Goal: Information Seeking & Learning: Learn about a topic

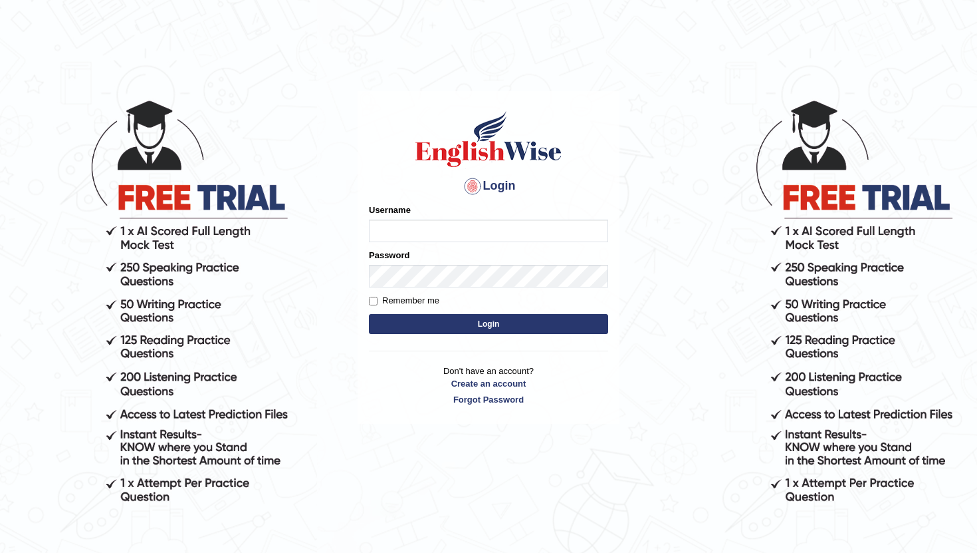
type input "PoojaD"
click at [446, 323] on button "Login" at bounding box center [488, 324] width 239 height 20
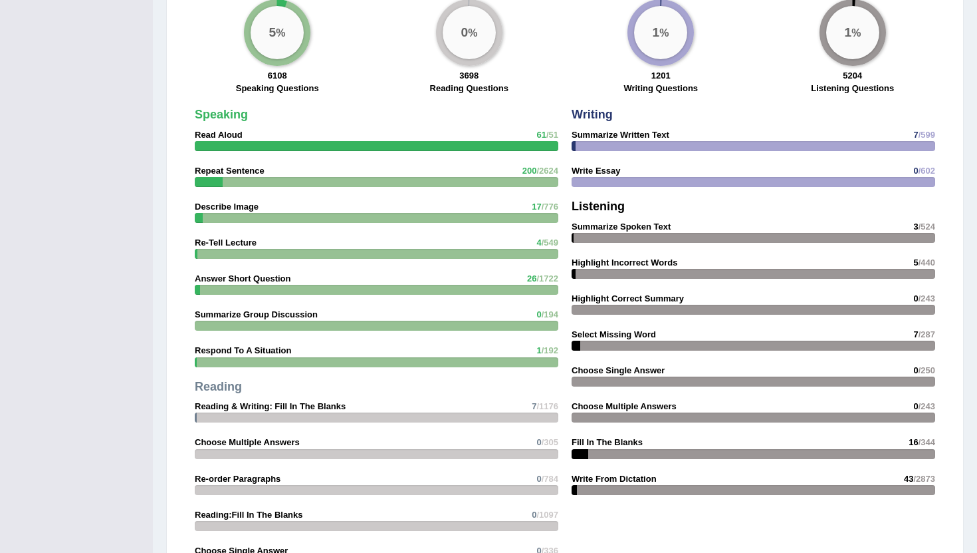
scroll to position [1104, 0]
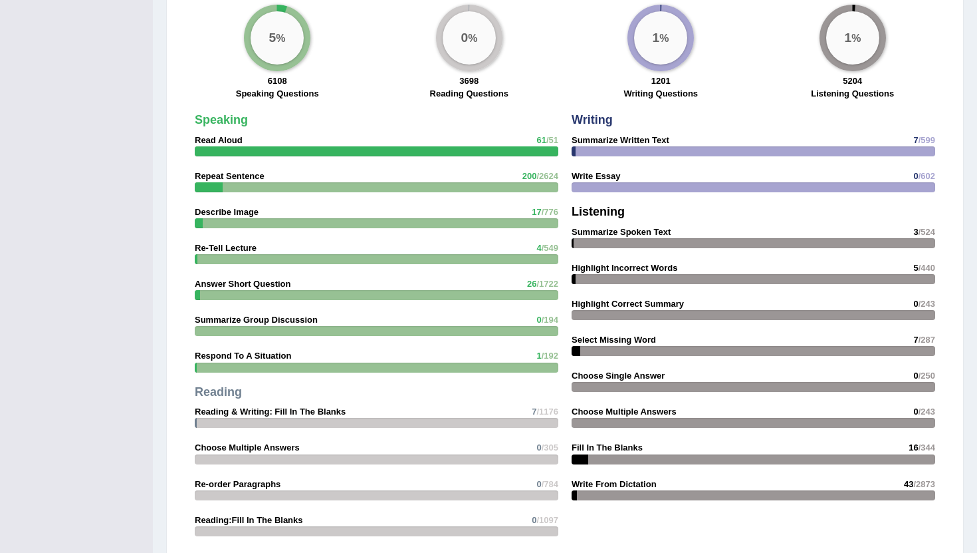
click at [219, 293] on div at bounding box center [377, 295] width 364 height 10
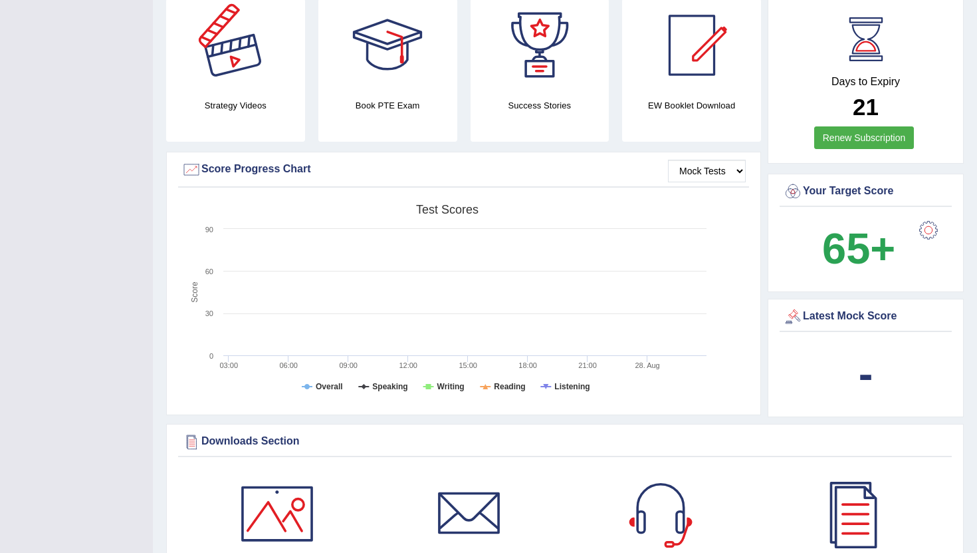
scroll to position [0, 0]
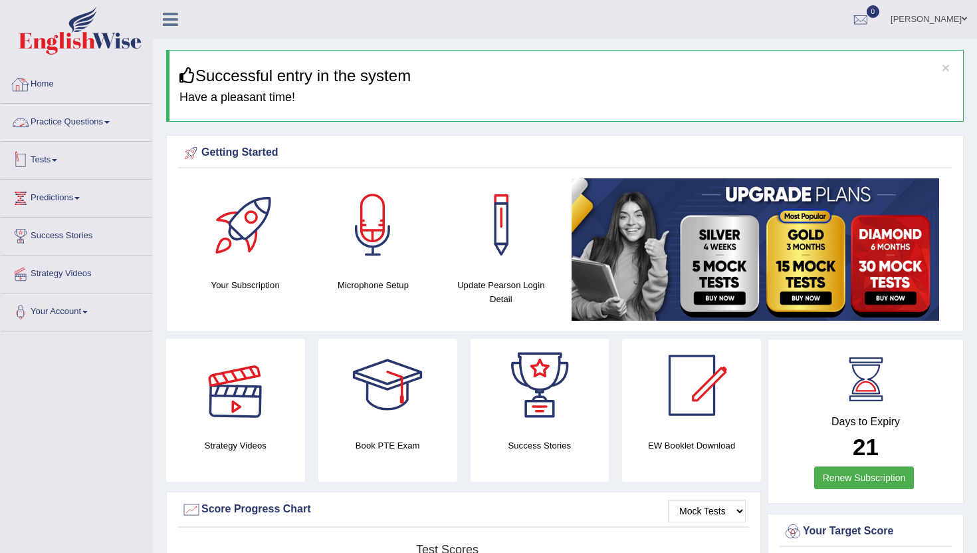
click at [58, 120] on link "Practice Questions" at bounding box center [77, 120] width 152 height 33
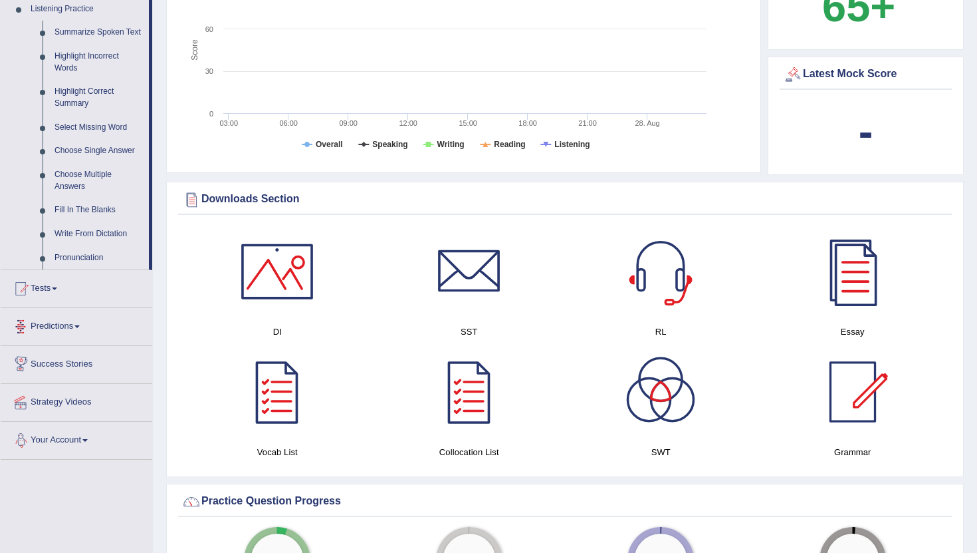
scroll to position [288, 0]
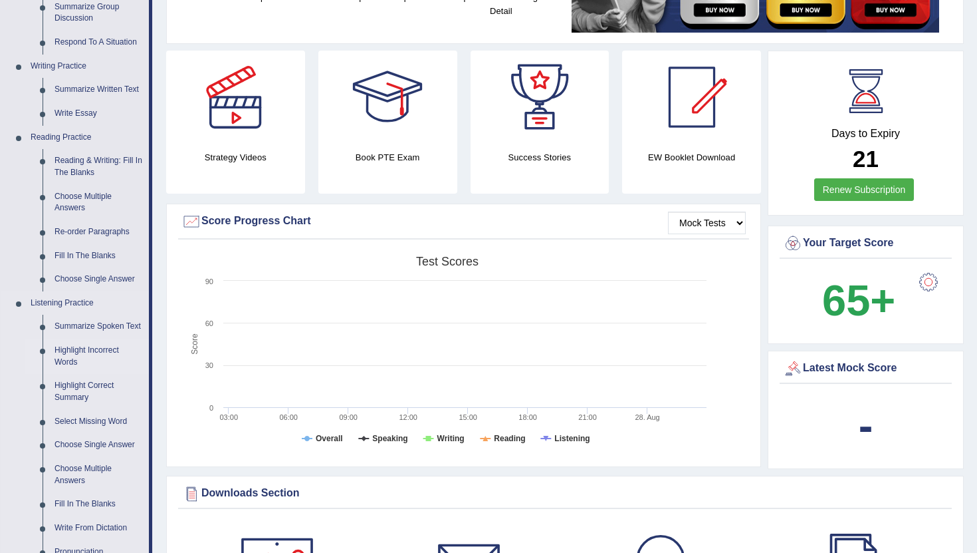
click at [74, 372] on link "Highlight Incorrect Words" at bounding box center [99, 355] width 100 height 35
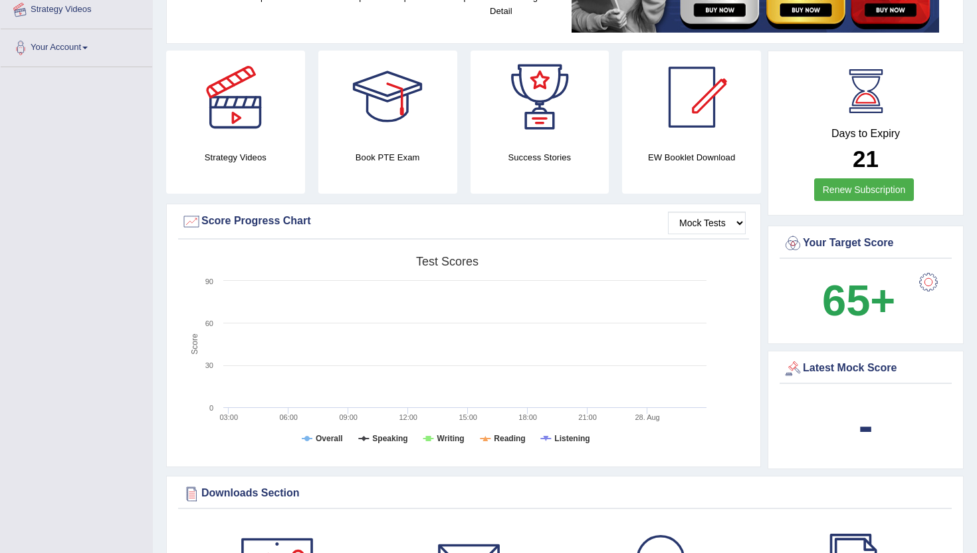
scroll to position [510, 0]
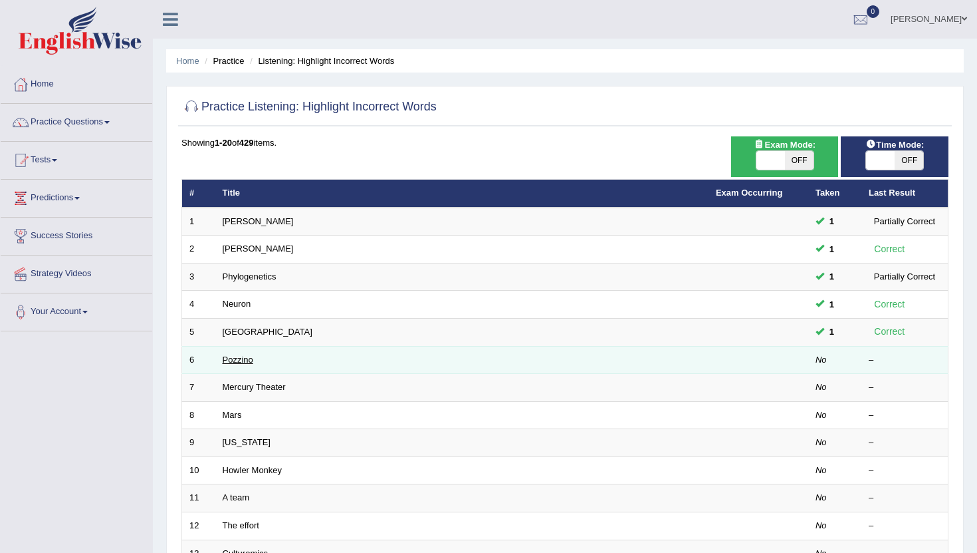
click at [233, 361] on link "Pozzino" at bounding box center [238, 359] width 31 height 10
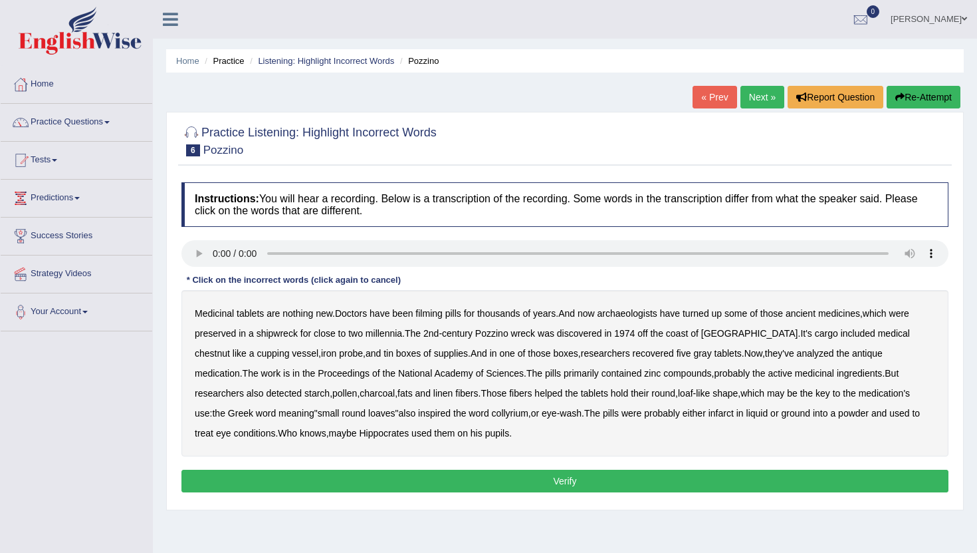
click at [438, 315] on b "filming" at bounding box center [429, 313] width 27 height 11
click at [230, 348] on b "chestnut" at bounding box center [212, 353] width 35 height 11
click at [709, 416] on b "infarct" at bounding box center [721, 413] width 25 height 11
click at [440, 483] on button "Verify" at bounding box center [565, 480] width 767 height 23
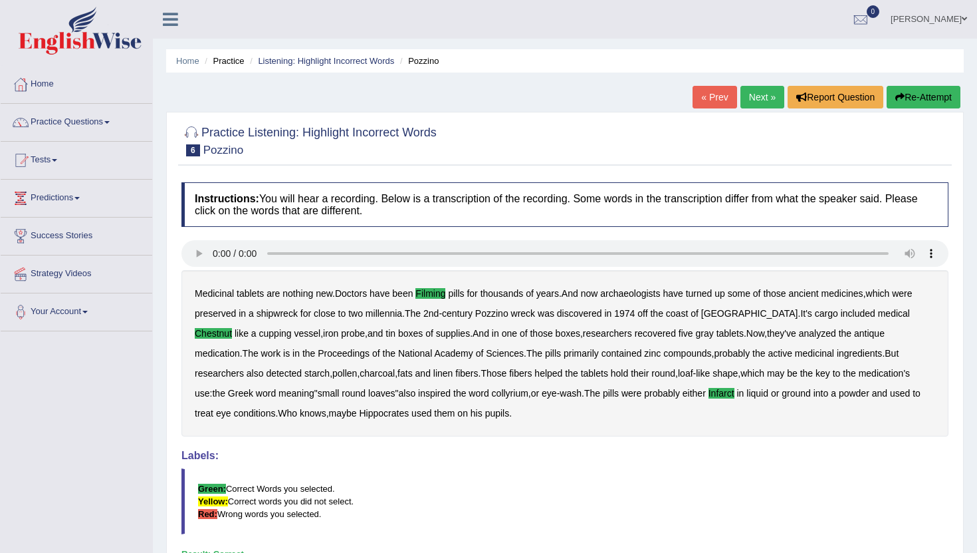
click at [757, 101] on link "Next »" at bounding box center [763, 97] width 44 height 23
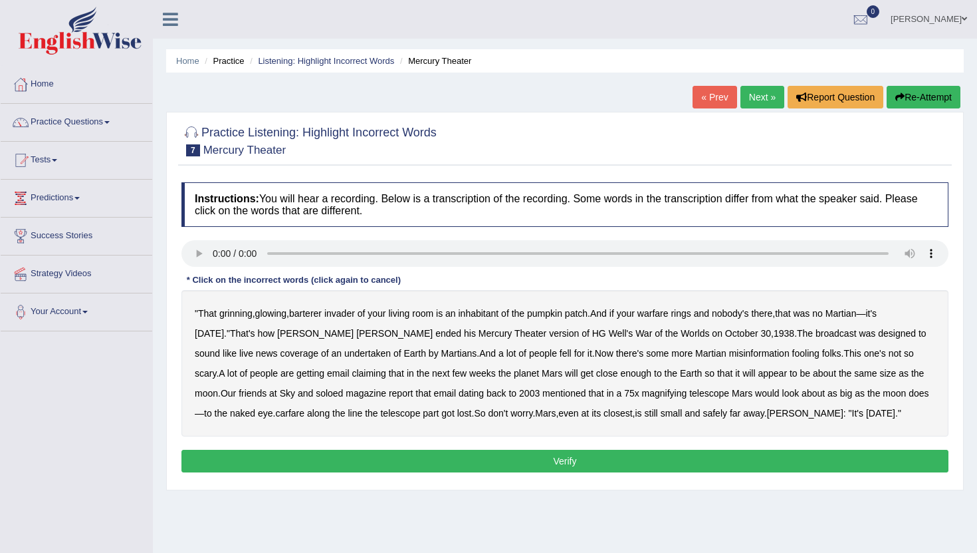
click at [310, 312] on b "barterer" at bounding box center [305, 313] width 33 height 11
click at [669, 313] on b "warfare" at bounding box center [653, 313] width 31 height 11
click at [344, 353] on b "undertaken" at bounding box center [367, 353] width 47 height 11
click at [316, 396] on b "soloed" at bounding box center [329, 393] width 27 height 11
click at [275, 414] on b "carfare" at bounding box center [289, 413] width 29 height 11
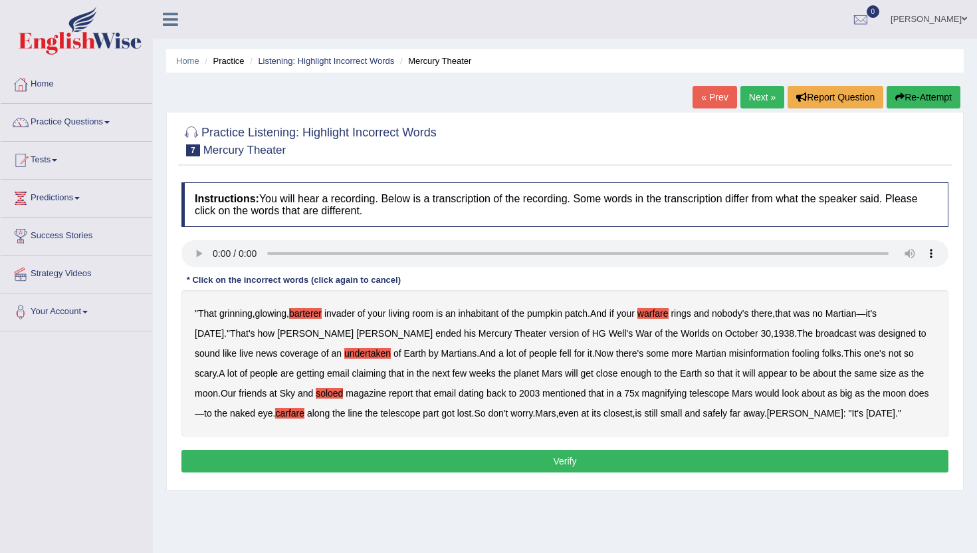
click at [547, 461] on button "Verify" at bounding box center [565, 460] width 767 height 23
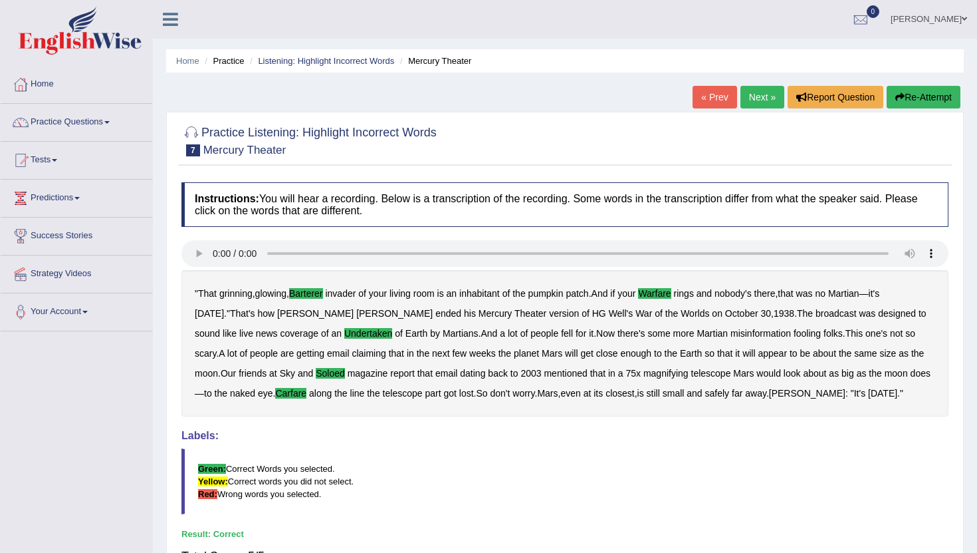
click at [748, 98] on link "Next »" at bounding box center [763, 97] width 44 height 23
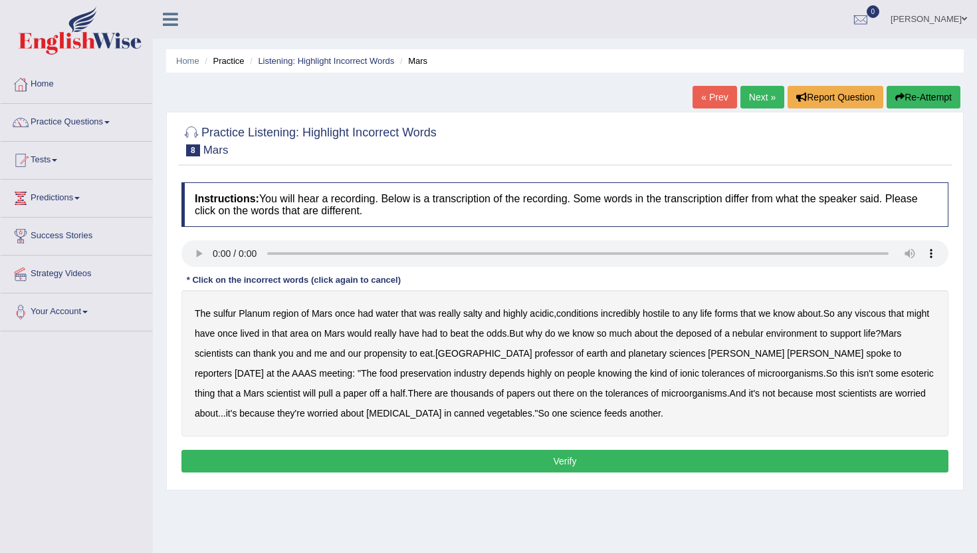
click at [233, 315] on b "sulfur" at bounding box center [224, 313] width 23 height 11
click at [875, 315] on b "viscous" at bounding box center [870, 313] width 31 height 11
click at [712, 333] on b "deposed" at bounding box center [694, 333] width 36 height 11
click at [764, 334] on b "nebular" at bounding box center [748, 333] width 31 height 11
click at [405, 465] on button "Verify" at bounding box center [565, 460] width 767 height 23
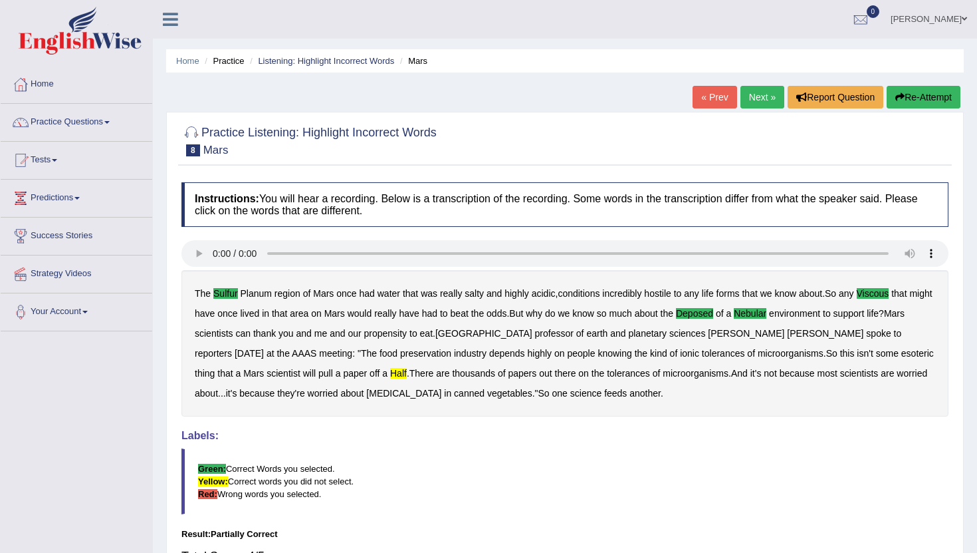
click at [766, 94] on link "Next »" at bounding box center [763, 97] width 44 height 23
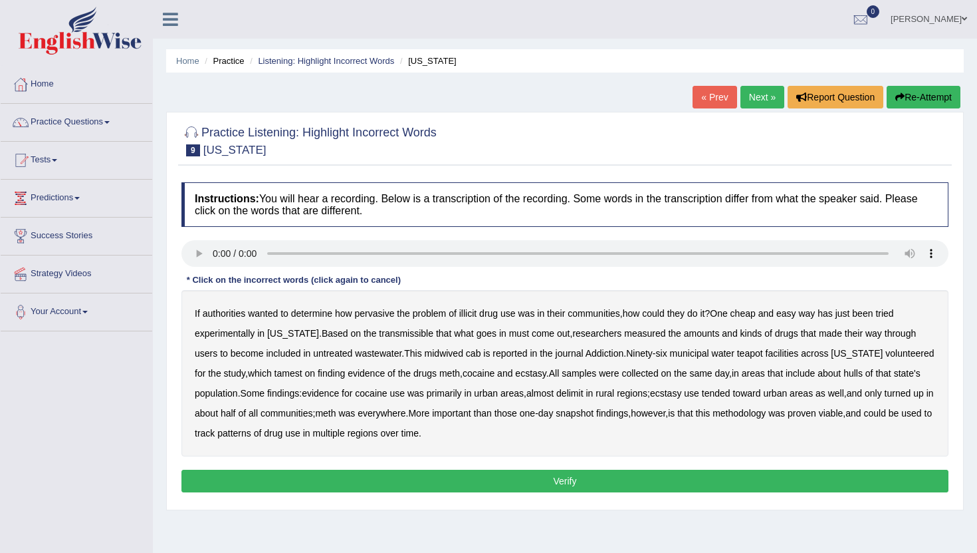
click at [402, 337] on b "transmissible" at bounding box center [406, 333] width 55 height 11
click at [436, 354] on b "midwived" at bounding box center [444, 353] width 39 height 11
click at [493, 355] on b "reported" at bounding box center [510, 353] width 35 height 11
click at [275, 376] on b "tamest" at bounding box center [289, 373] width 28 height 11
click at [846, 374] on b "hulls" at bounding box center [853, 373] width 19 height 11
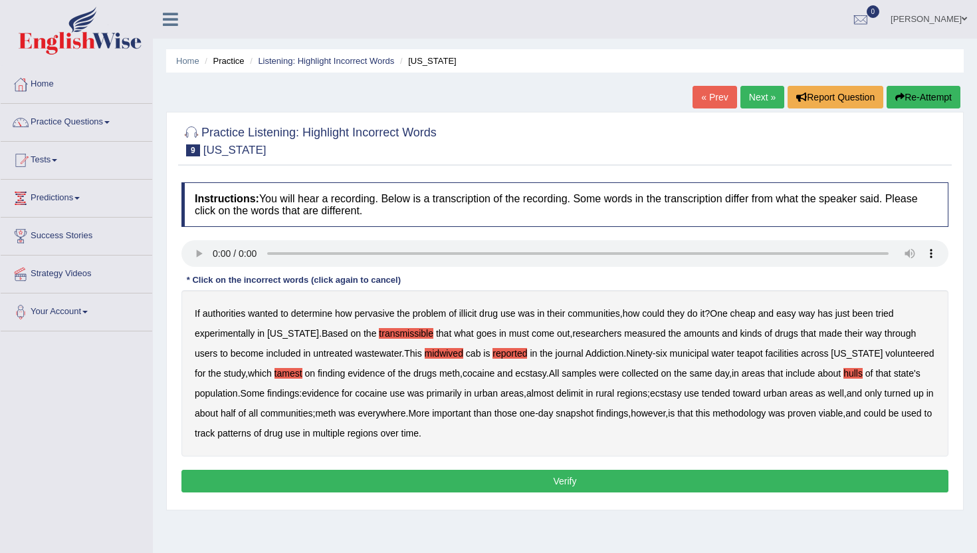
click at [583, 392] on b "delimit" at bounding box center [570, 393] width 27 height 11
click at [408, 479] on button "Verify" at bounding box center [565, 480] width 767 height 23
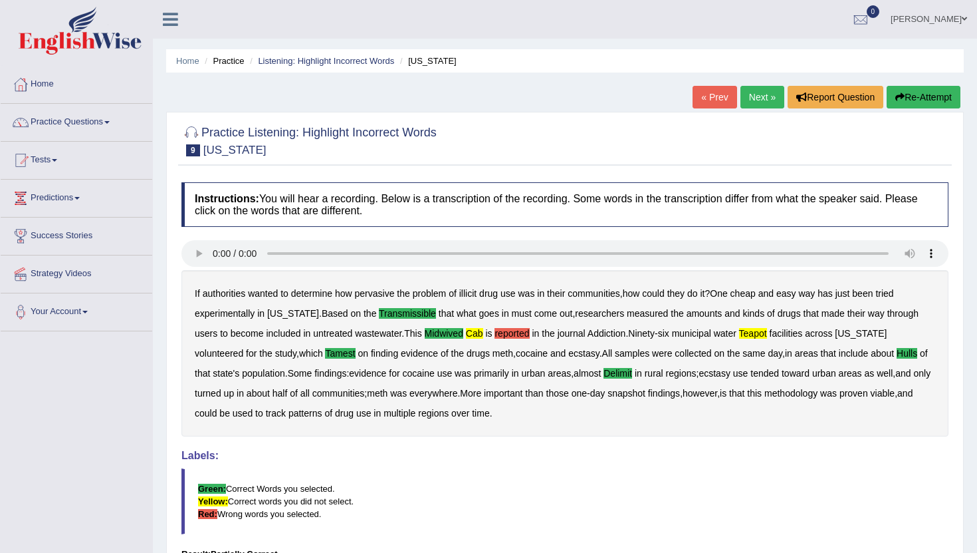
click at [759, 94] on link "Next »" at bounding box center [763, 97] width 44 height 23
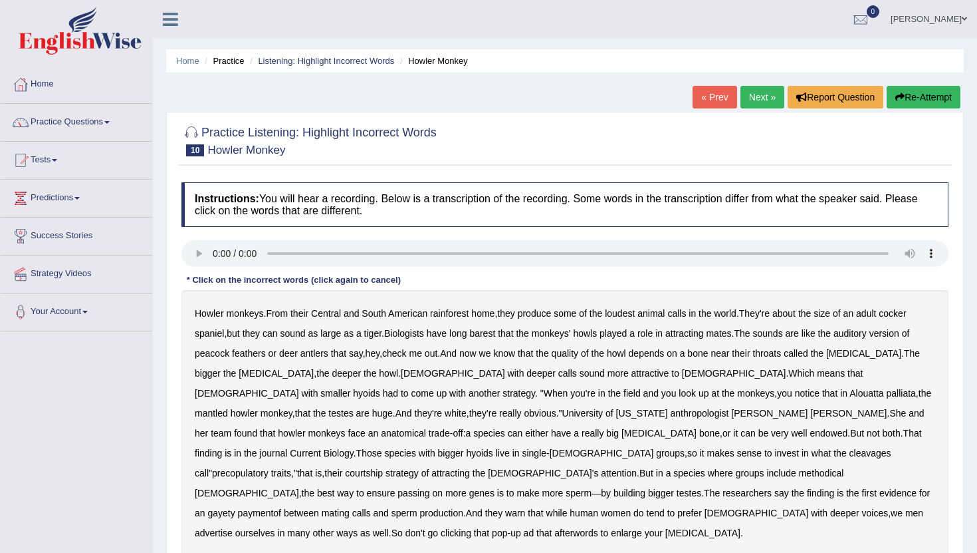
click at [492, 334] on b "barest" at bounding box center [482, 333] width 26 height 11
click at [850, 457] on b "cleavages" at bounding box center [871, 452] width 42 height 11
click at [844, 467] on b "methodical" at bounding box center [821, 472] width 45 height 11
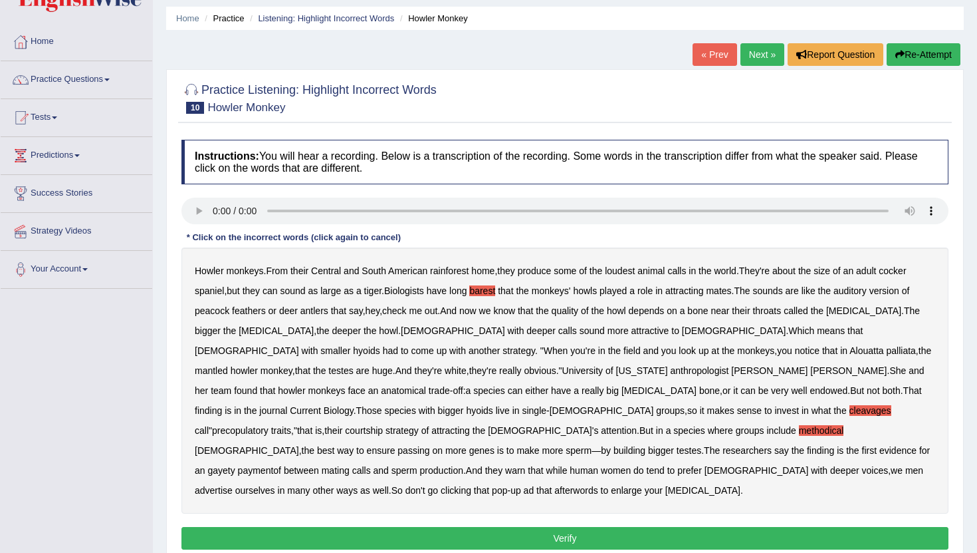
scroll to position [47, 0]
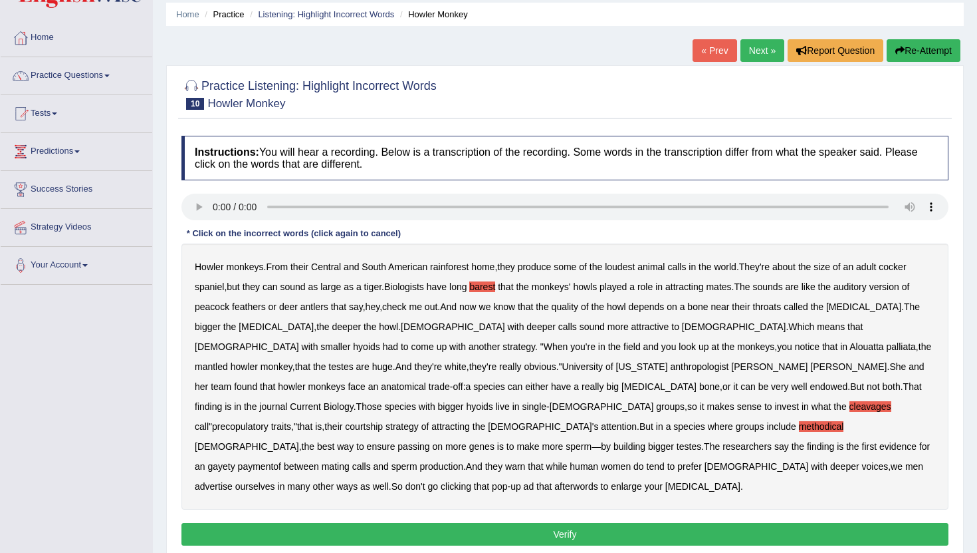
click at [235, 461] on b "gayety" at bounding box center [220, 466] width 27 height 11
click at [229, 453] on div "Howler monkeys . From their Central and South American rainforest home , they p…" at bounding box center [565, 376] width 767 height 266
click at [238, 461] on b "paymentof" at bounding box center [259, 466] width 43 height 11
click at [555, 481] on b "afterwords" at bounding box center [576, 486] width 43 height 11
click at [459, 523] on button "Verify" at bounding box center [565, 534] width 767 height 23
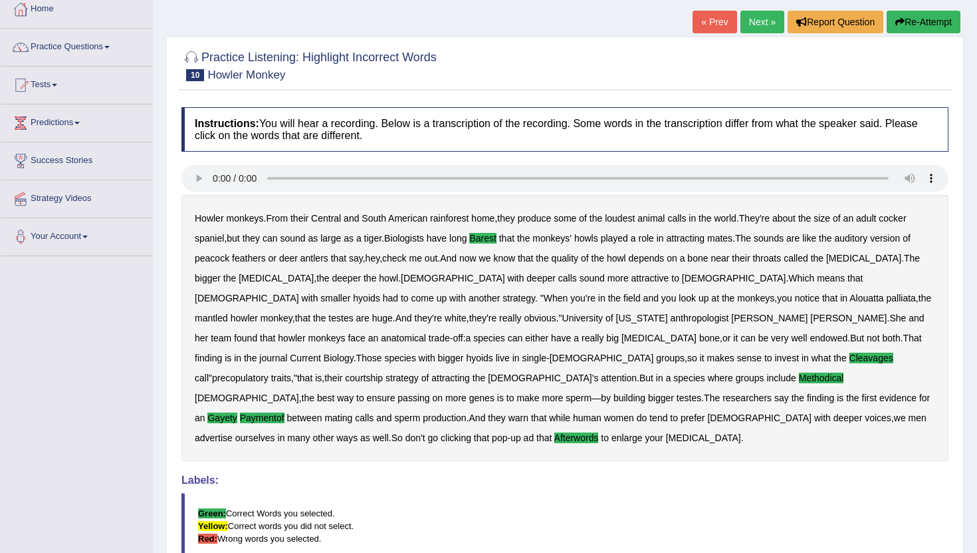
scroll to position [0, 0]
